Goal: Task Accomplishment & Management: Manage account settings

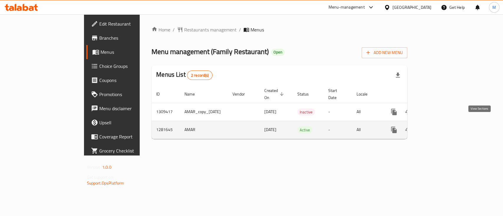
click at [443, 123] on link "enhanced table" at bounding box center [436, 130] width 14 height 14
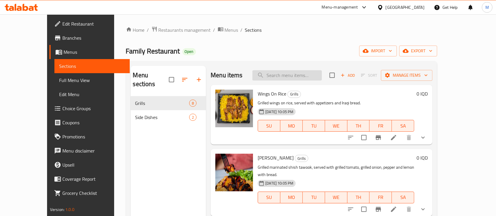
click at [310, 76] on input "search" at bounding box center [287, 75] width 69 height 10
type input "k"
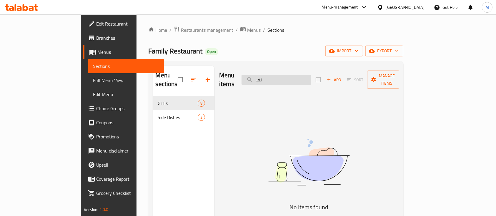
type input "ن"
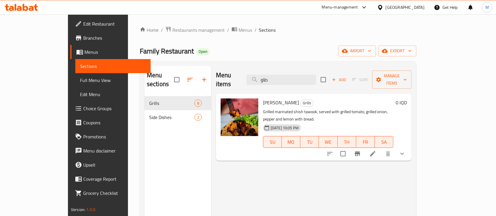
type input "طاو"
click at [381, 149] on li at bounding box center [373, 154] width 16 height 11
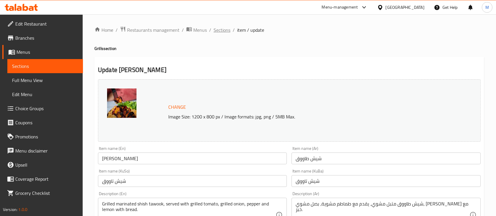
click at [222, 28] on span "Sections" at bounding box center [222, 30] width 17 height 7
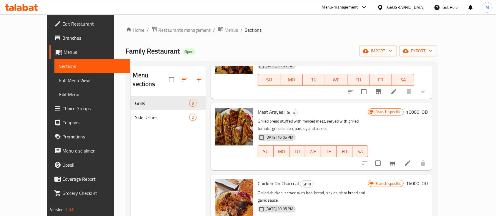
scroll to position [157, 0]
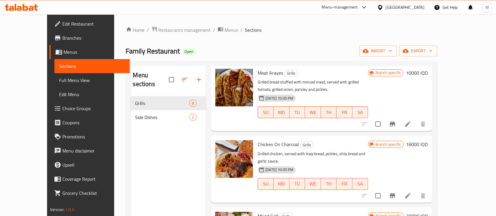
click at [412, 193] on icon at bounding box center [408, 196] width 7 height 7
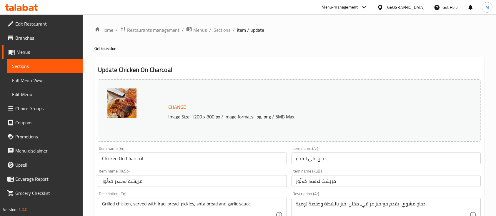
click at [219, 27] on span "Sections" at bounding box center [222, 30] width 17 height 7
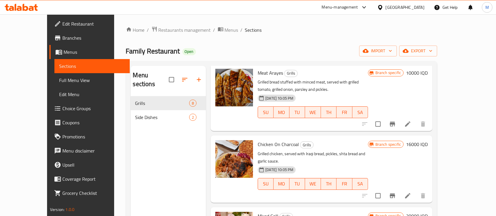
scroll to position [196, 0]
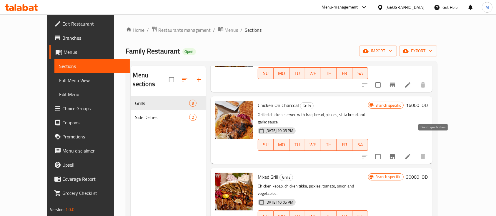
click at [396, 153] on icon "Branch-specific-item" at bounding box center [392, 156] width 7 height 7
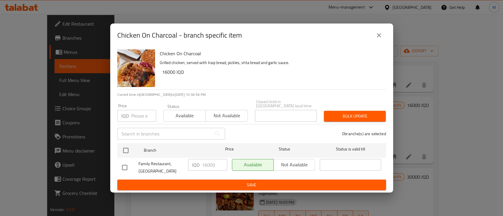
click at [127, 166] on input "checkbox" at bounding box center [124, 168] width 12 height 12
checkbox input "true"
click at [206, 161] on input "16000" at bounding box center [214, 165] width 25 height 12
type input "18000"
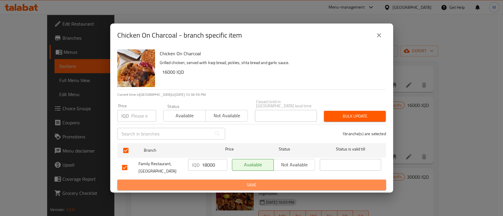
click at [210, 182] on span "Save" at bounding box center [251, 185] width 259 height 7
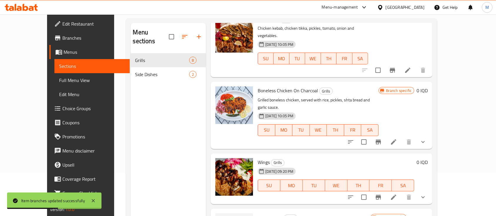
scroll to position [82, 0]
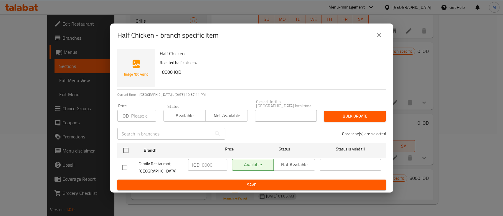
click at [120, 163] on input "checkbox" at bounding box center [124, 168] width 12 height 12
checkbox input "true"
click at [203, 164] on input "8000" at bounding box center [214, 165] width 25 height 12
type input "9000"
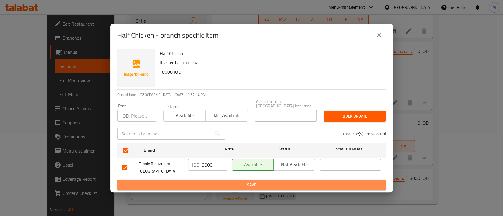
click at [211, 182] on span "Save" at bounding box center [251, 185] width 259 height 7
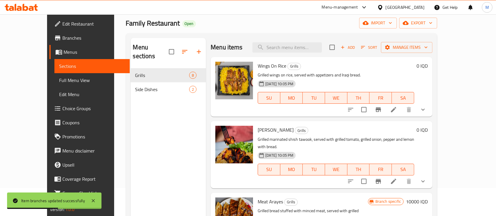
scroll to position [0, 0]
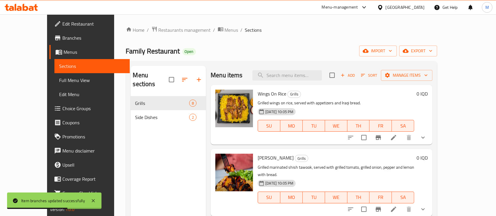
click at [379, 71] on button "Sort" at bounding box center [369, 75] width 19 height 9
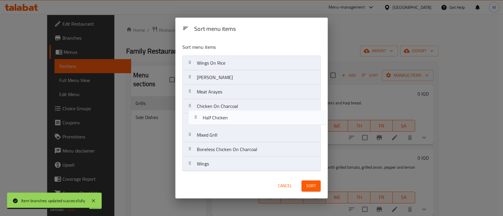
drag, startPoint x: 207, startPoint y: 166, endPoint x: 213, endPoint y: 117, distance: 49.3
click at [213, 117] on nav "Wings On Rice Shish Tawook Meat Arayes Chicken On Charcoal Mixed Grill Boneless…" at bounding box center [251, 114] width 138 height 116
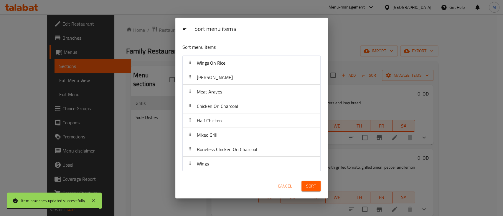
click at [311, 184] on span "Sort" at bounding box center [311, 186] width 10 height 7
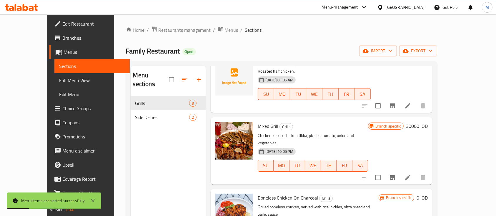
scroll to position [82, 0]
